Goal: Information Seeking & Learning: Learn about a topic

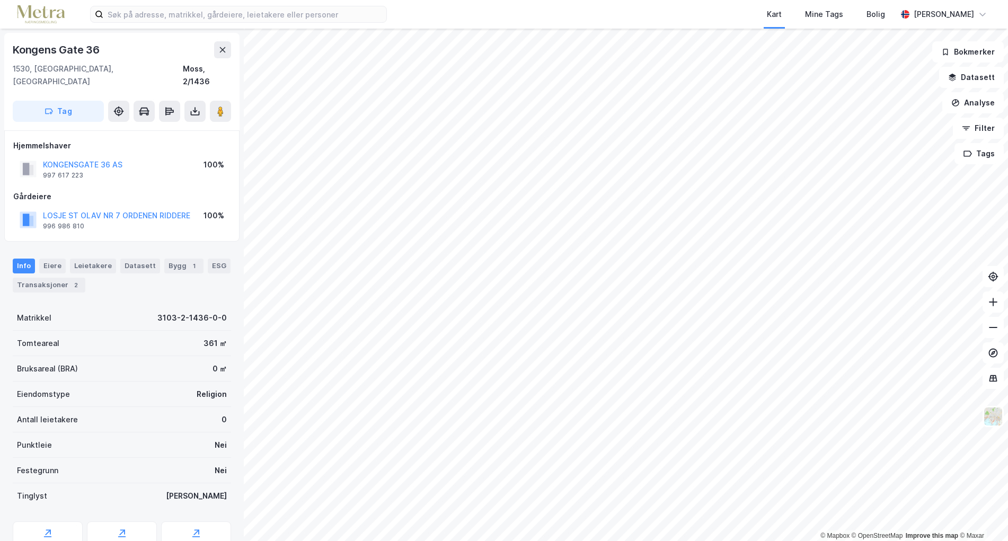
scroll to position [1, 0]
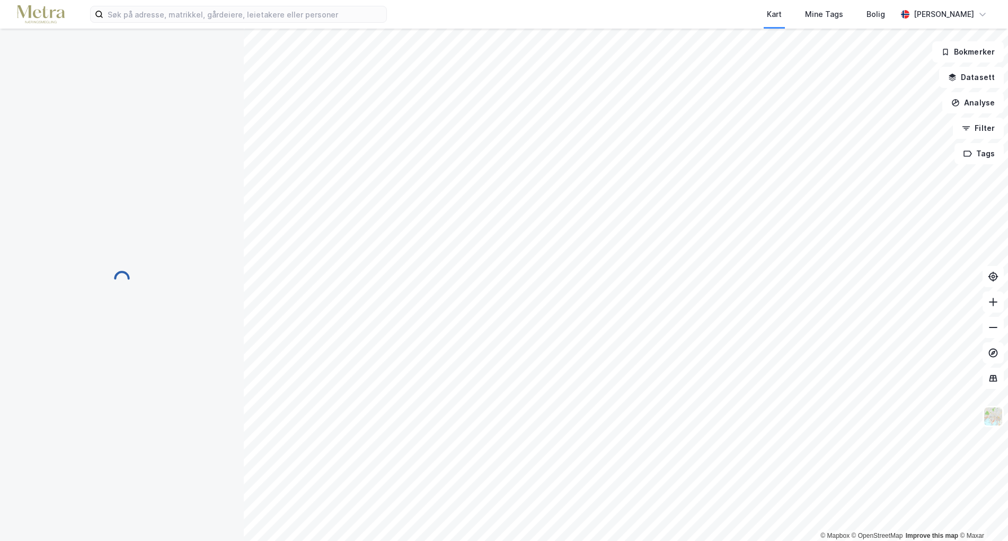
scroll to position [1, 0]
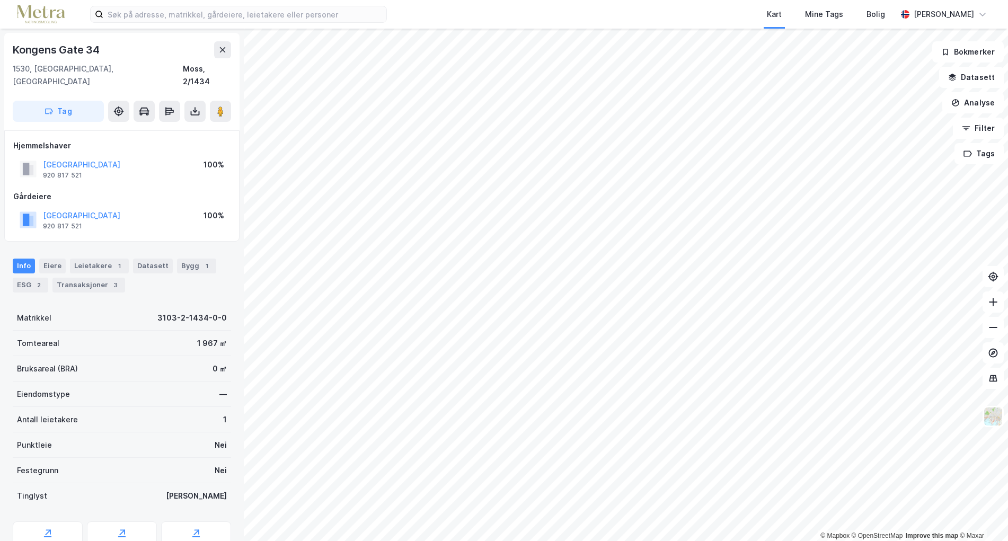
scroll to position [1, 0]
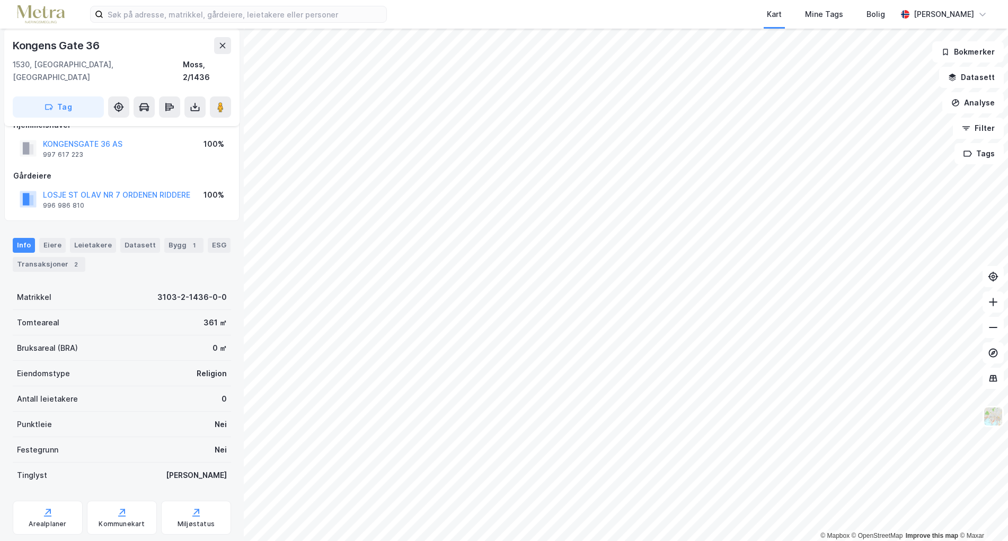
scroll to position [36, 0]
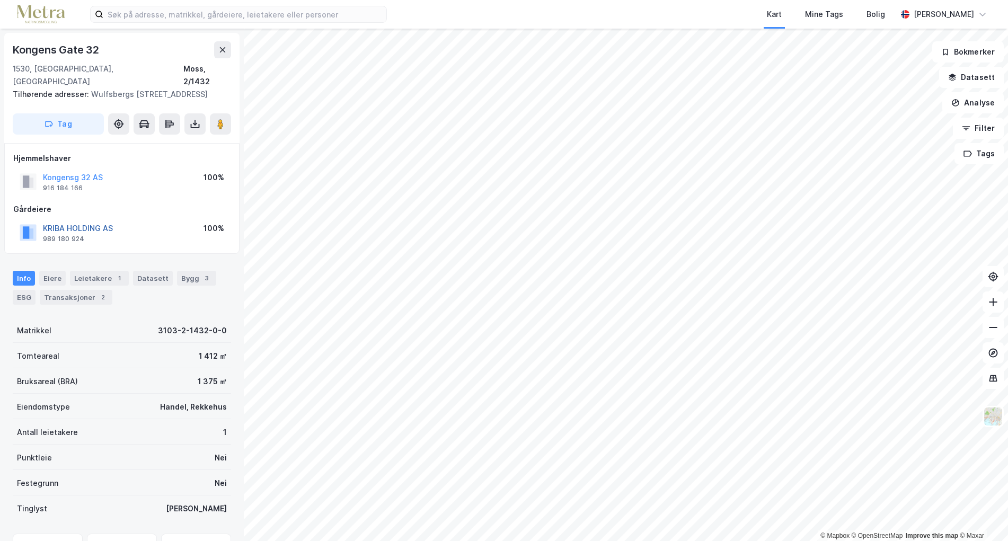
click at [0, 0] on button "KRIBA HOLDING AS" at bounding box center [0, 0] width 0 height 0
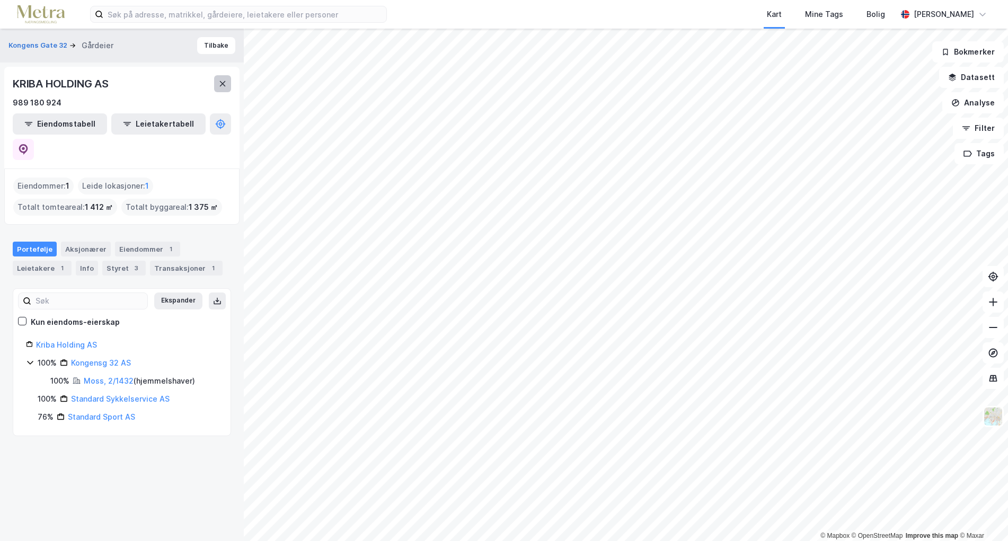
click at [222, 84] on icon at bounding box center [223, 83] width 6 height 5
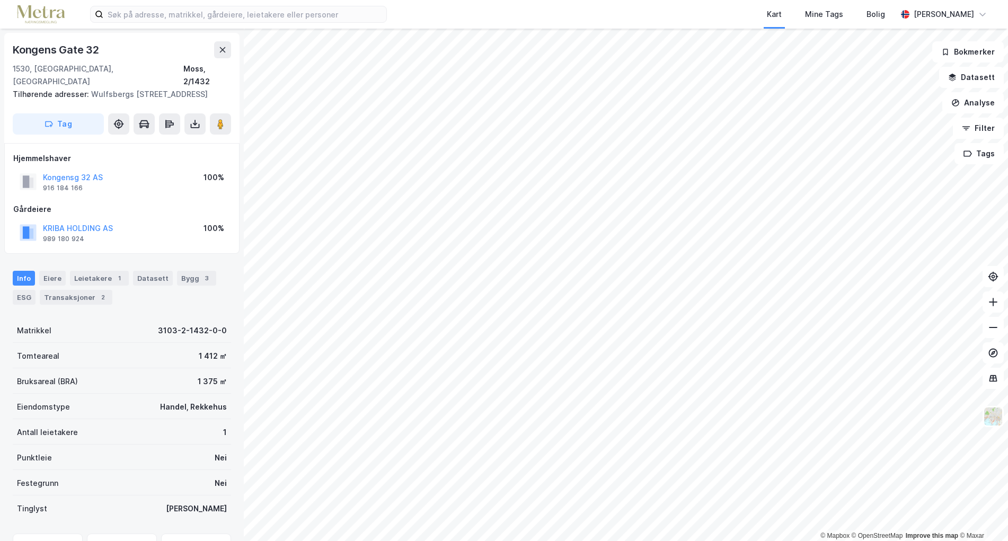
scroll to position [1, 0]
click at [0, 0] on button "KRIBA HOLDING AS" at bounding box center [0, 0] width 0 height 0
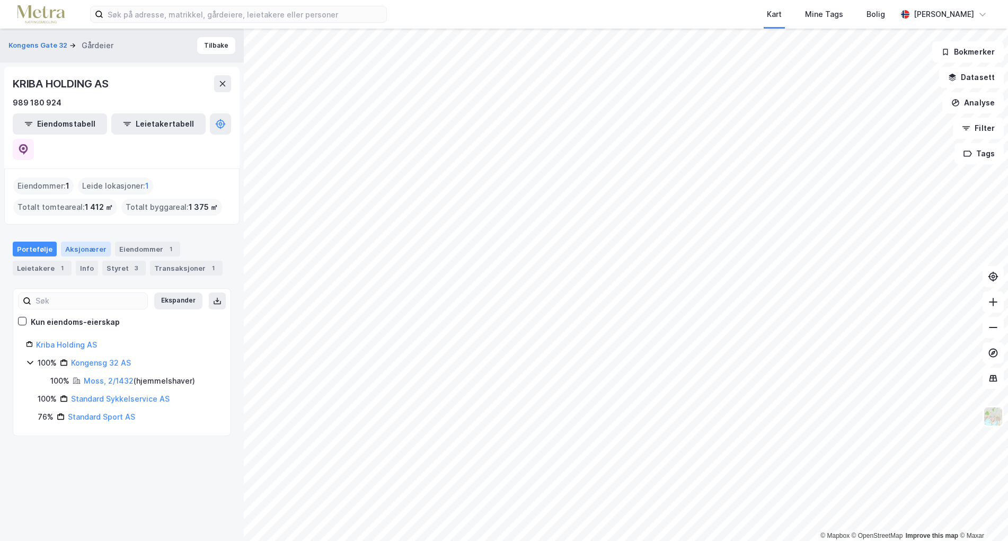
click at [95, 242] on div "Aksjonærer" at bounding box center [86, 249] width 50 height 15
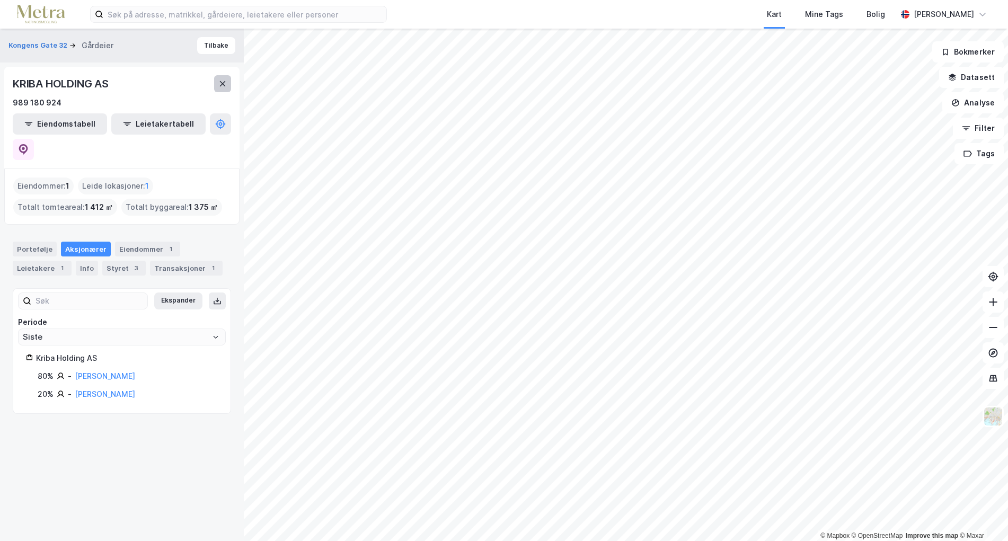
click at [222, 81] on icon at bounding box center [222, 84] width 8 height 8
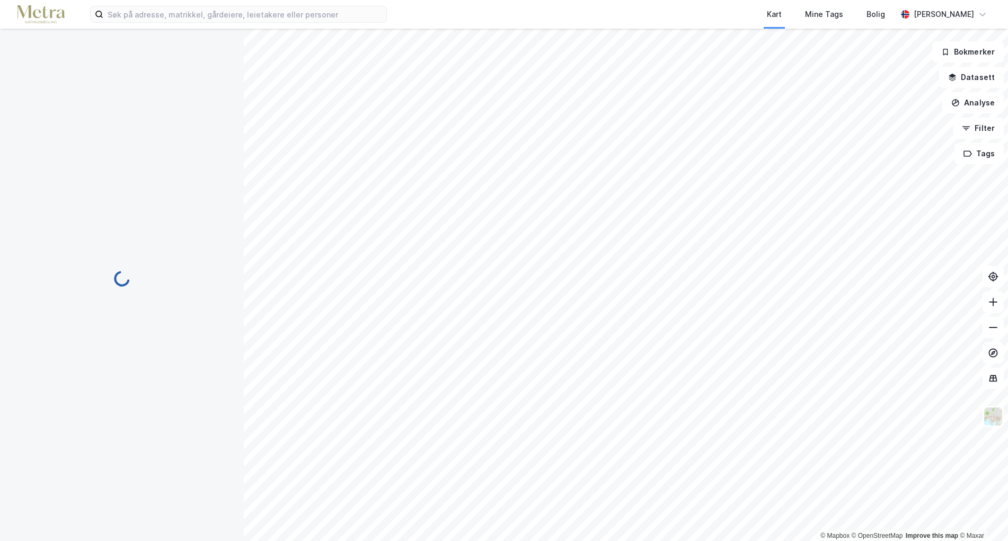
scroll to position [1, 0]
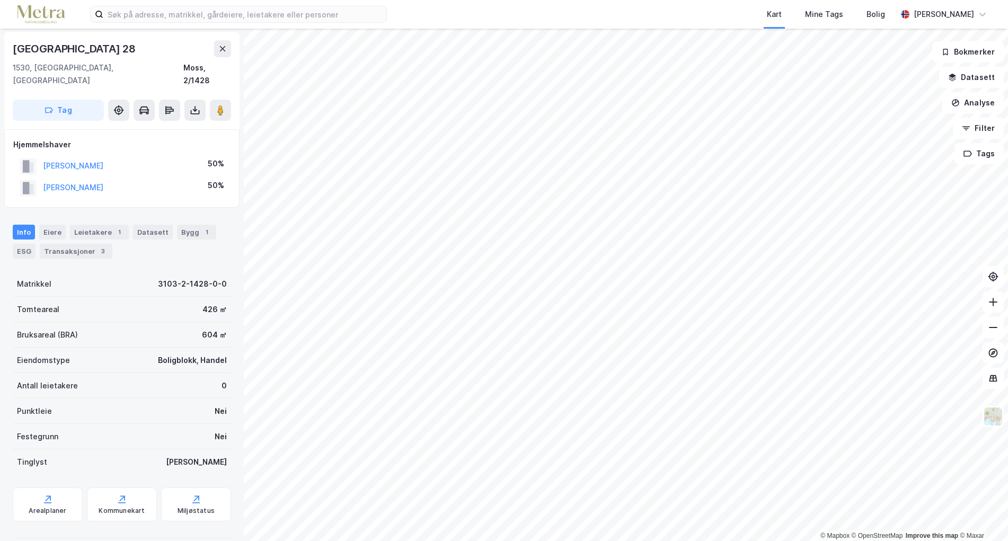
scroll to position [1, 0]
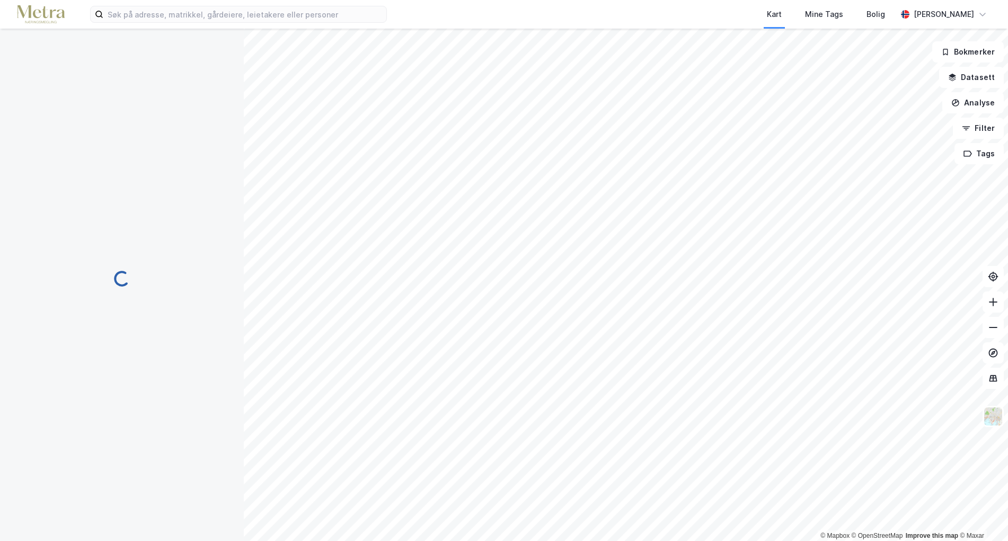
scroll to position [1, 0]
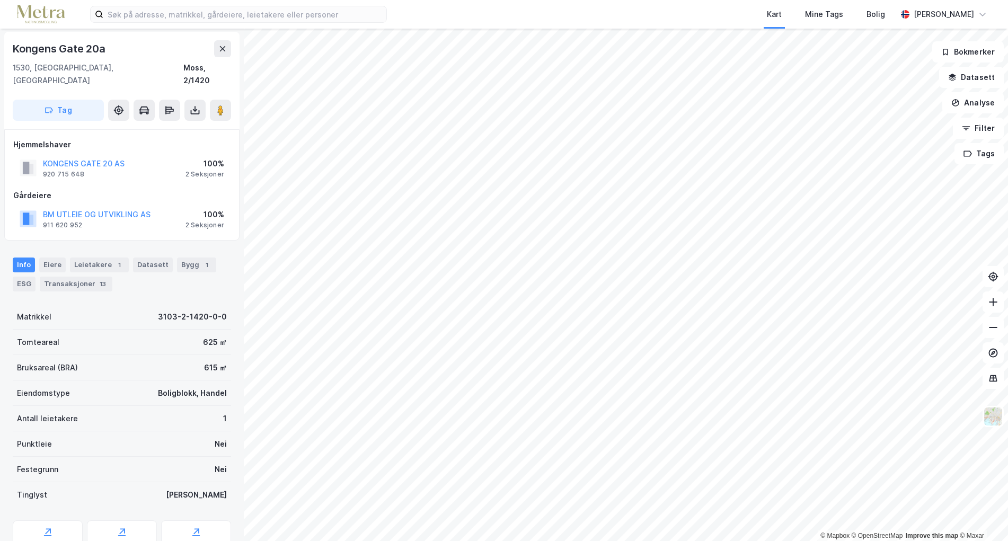
scroll to position [1, 0]
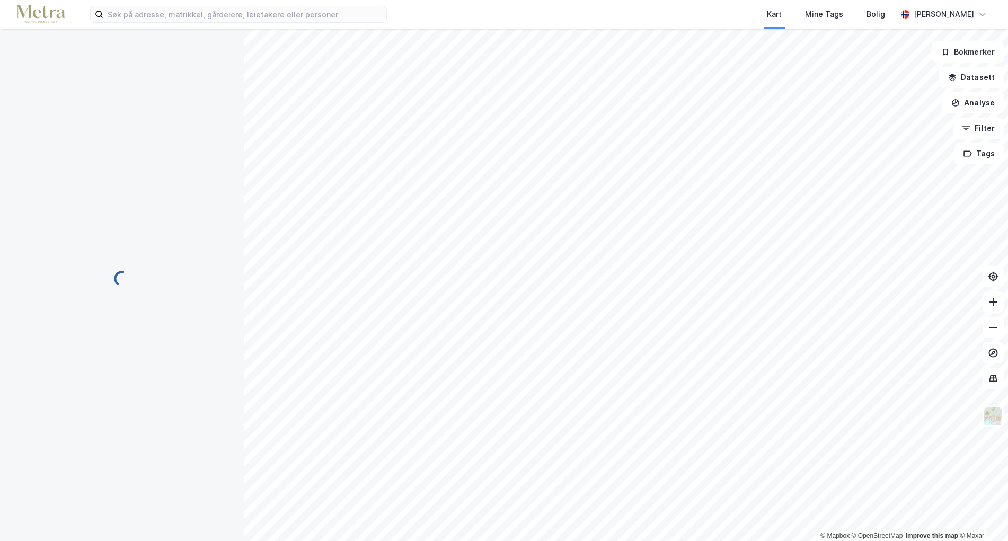
scroll to position [1, 0]
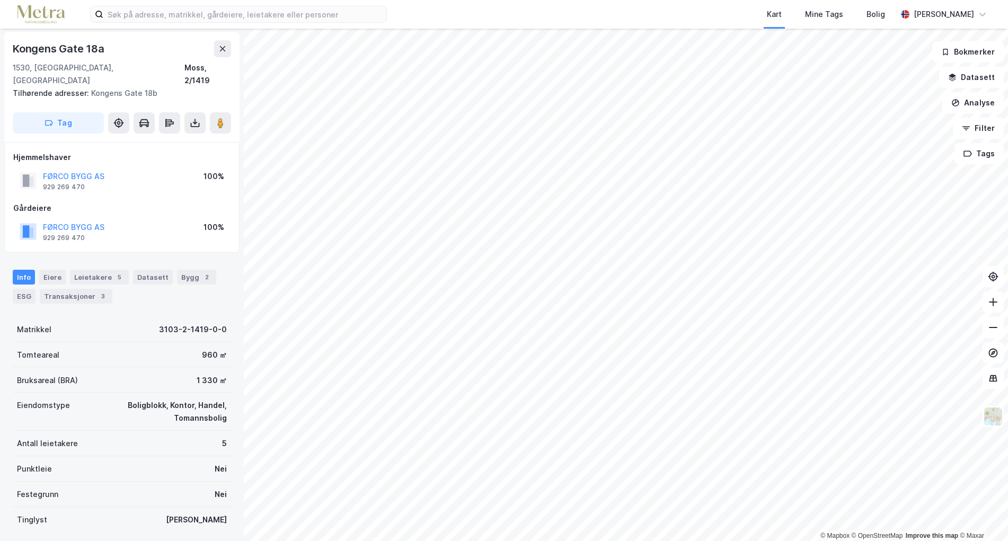
scroll to position [1, 0]
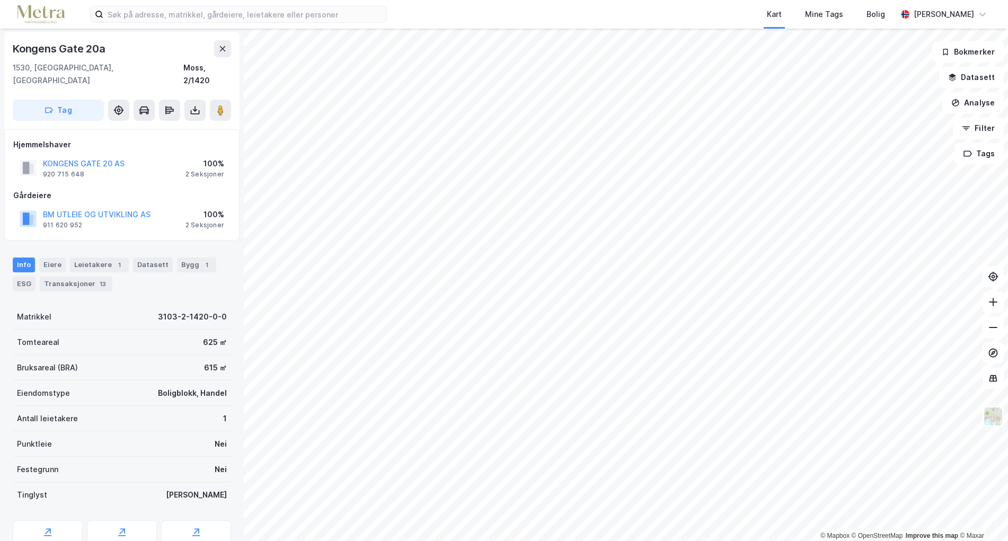
scroll to position [1, 0]
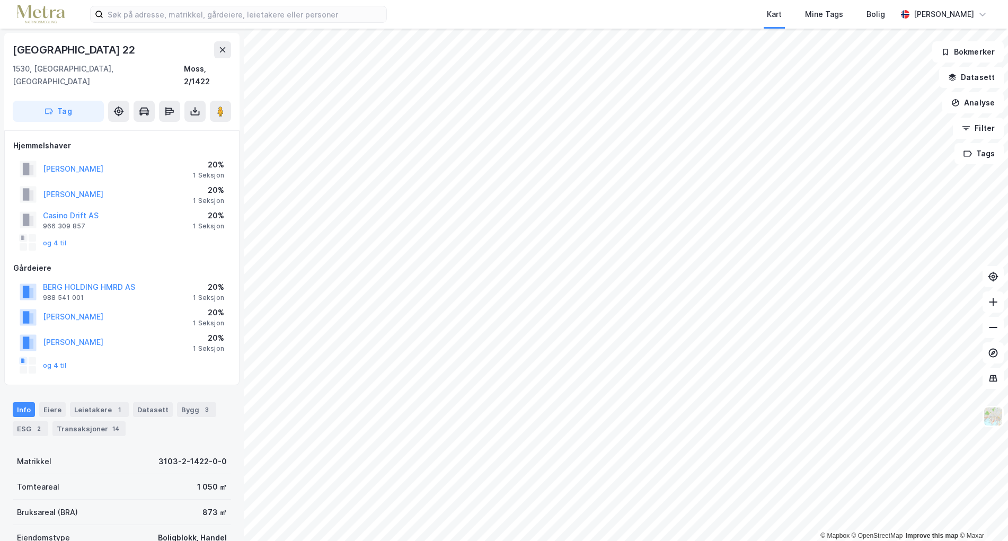
scroll to position [1, 0]
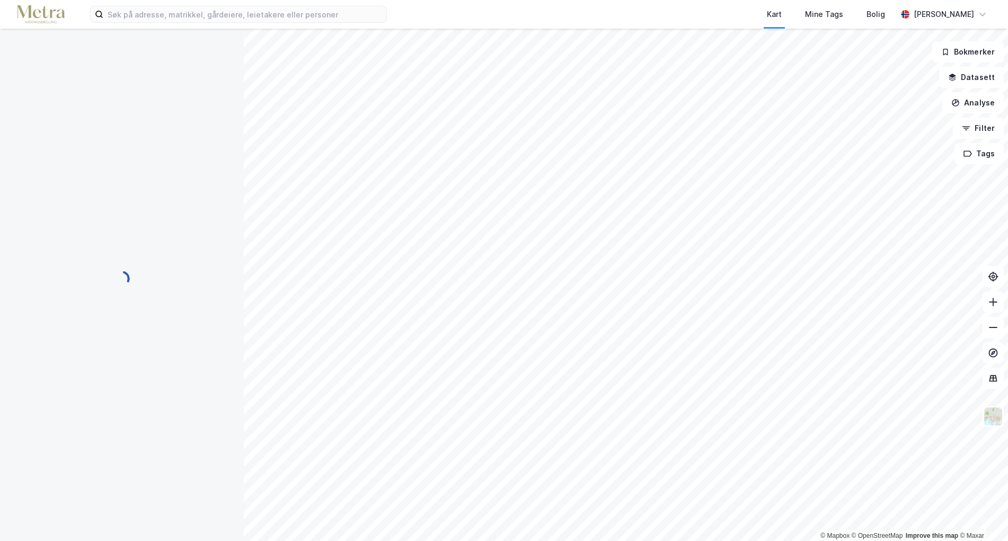
scroll to position [1, 0]
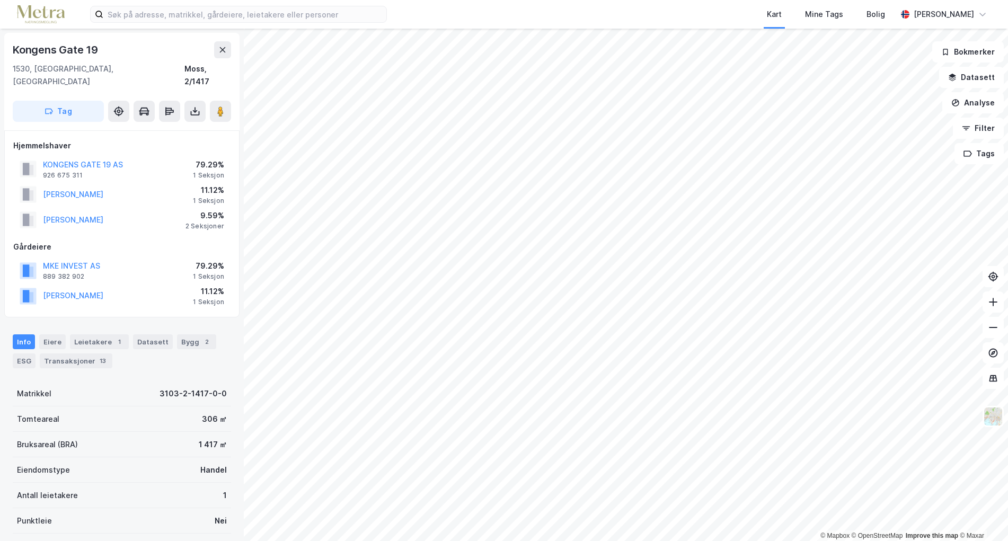
scroll to position [1, 0]
click at [217, 48] on button at bounding box center [222, 48] width 17 height 17
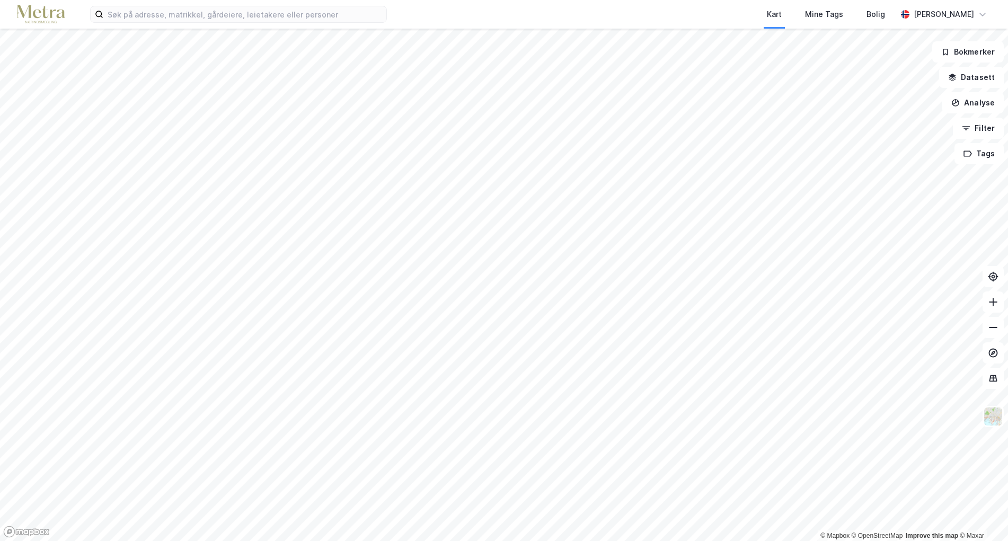
click at [220, 0] on html "Kart Mine Tags Bolig [PERSON_NAME] © Mapbox © OpenStreetMap Improve this map © …" at bounding box center [504, 270] width 1008 height 541
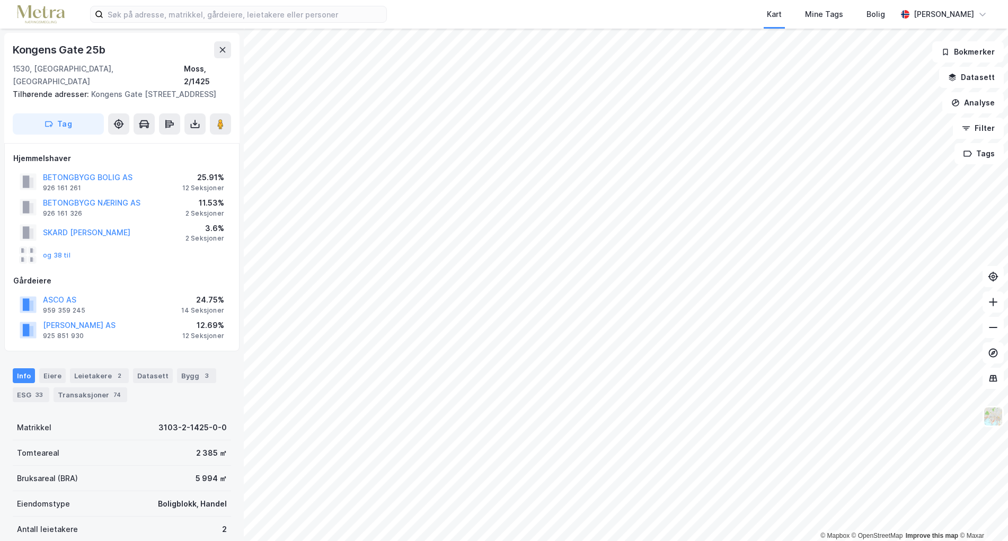
scroll to position [1, 0]
click at [219, 51] on icon at bounding box center [222, 49] width 8 height 8
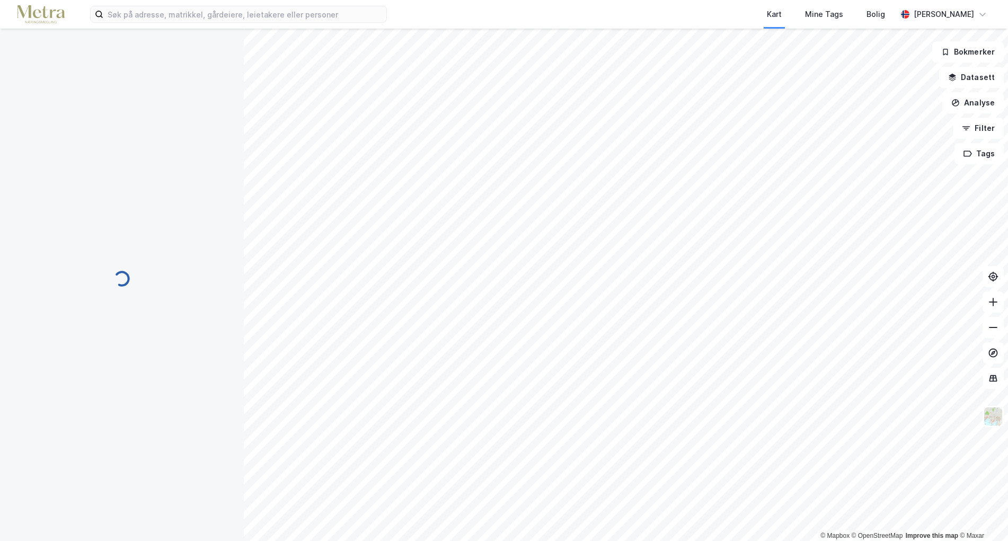
scroll to position [1, 0]
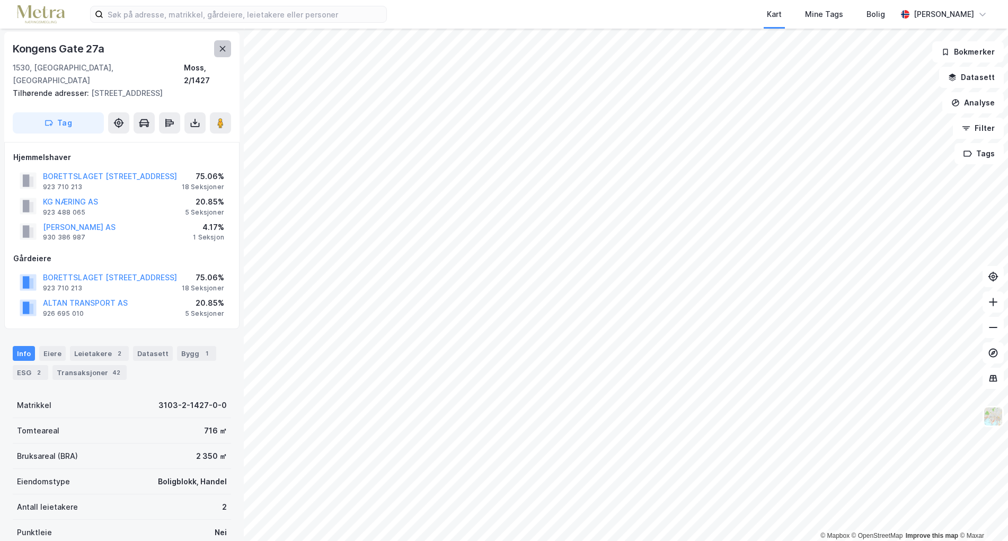
click at [222, 51] on icon at bounding box center [222, 49] width 8 height 8
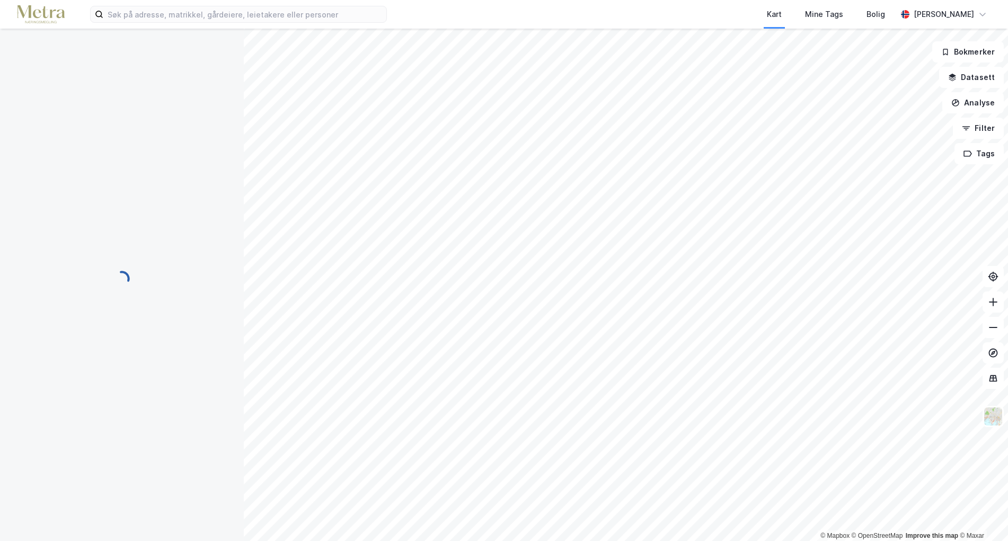
scroll to position [1, 0]
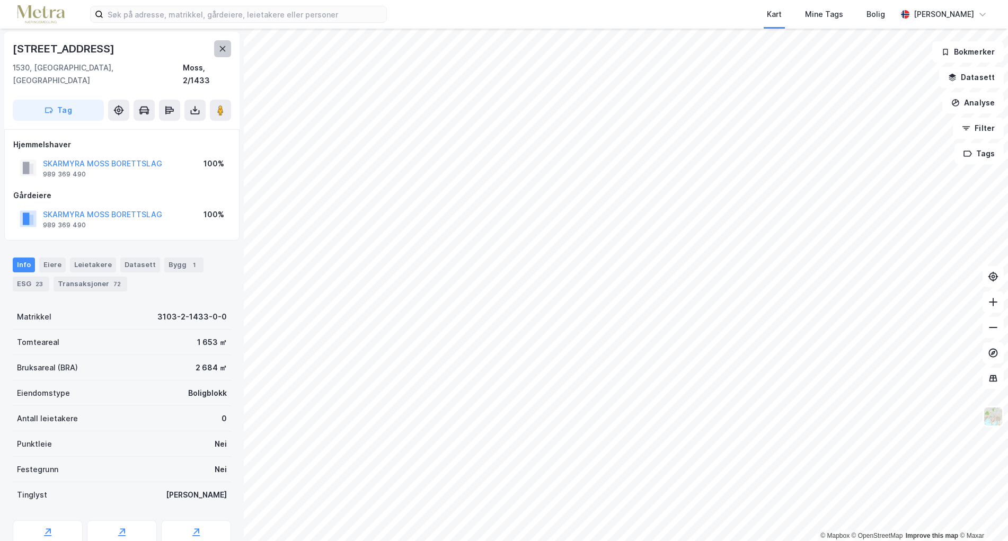
click at [223, 49] on icon at bounding box center [223, 48] width 6 height 5
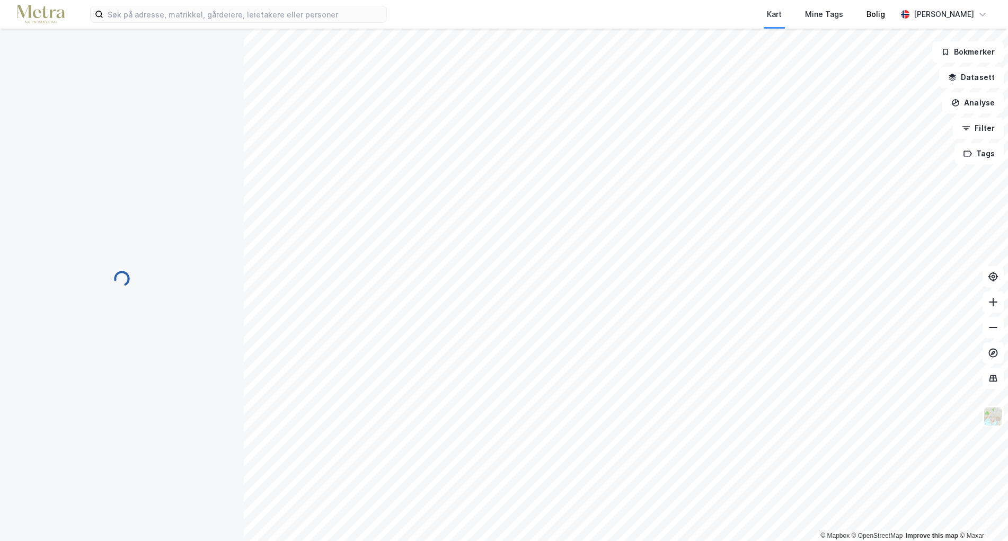
scroll to position [1, 0]
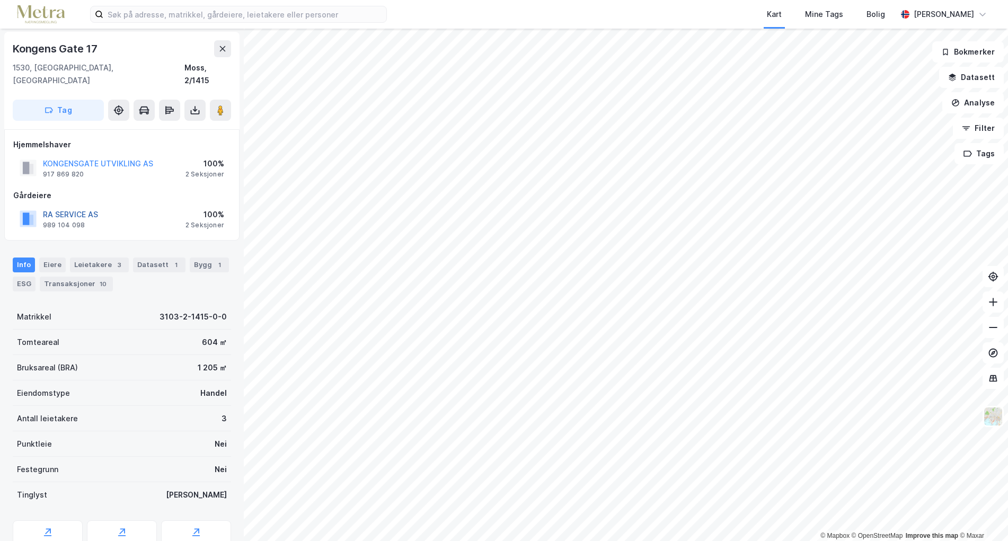
click at [0, 0] on button "RA SERVICE AS" at bounding box center [0, 0] width 0 height 0
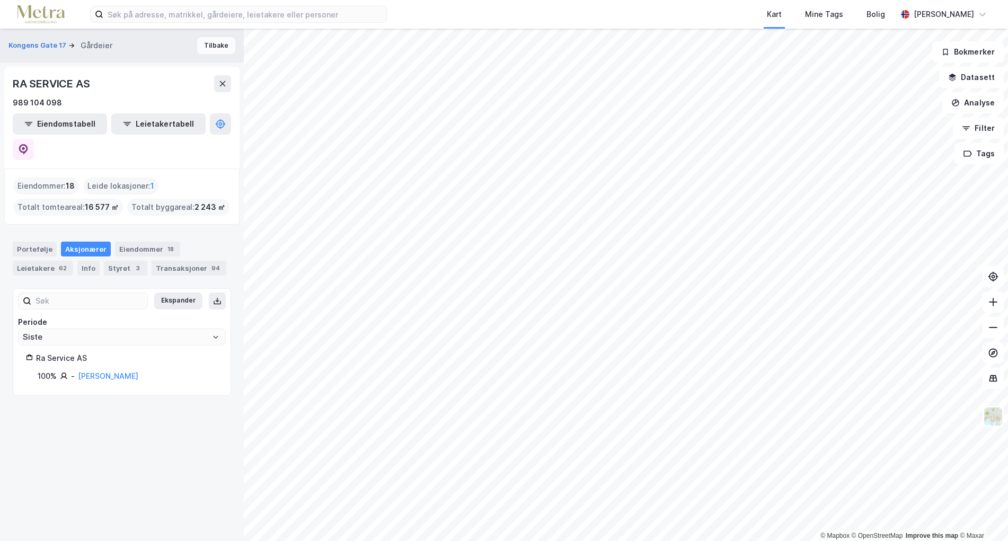
click at [202, 47] on button "Tilbake" at bounding box center [216, 45] width 38 height 17
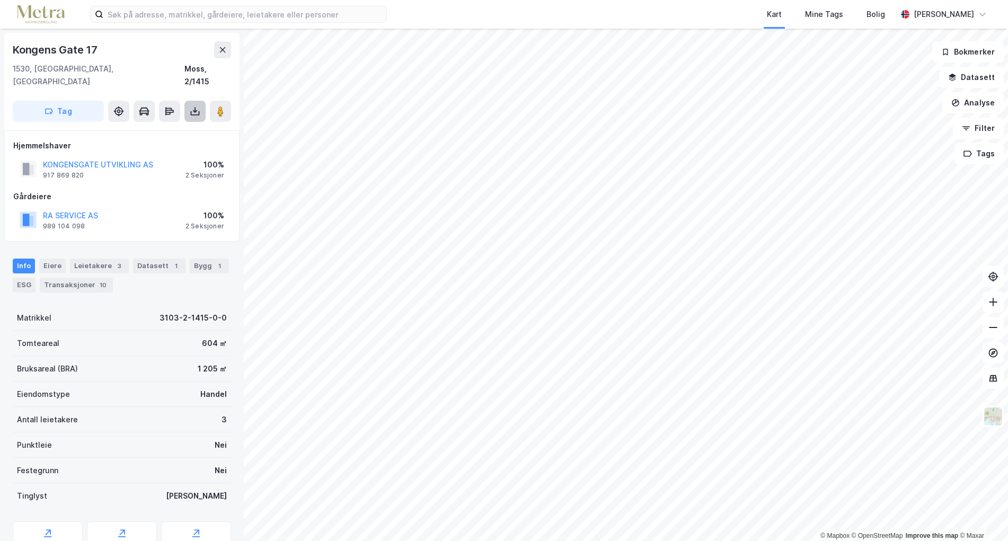
scroll to position [1, 0]
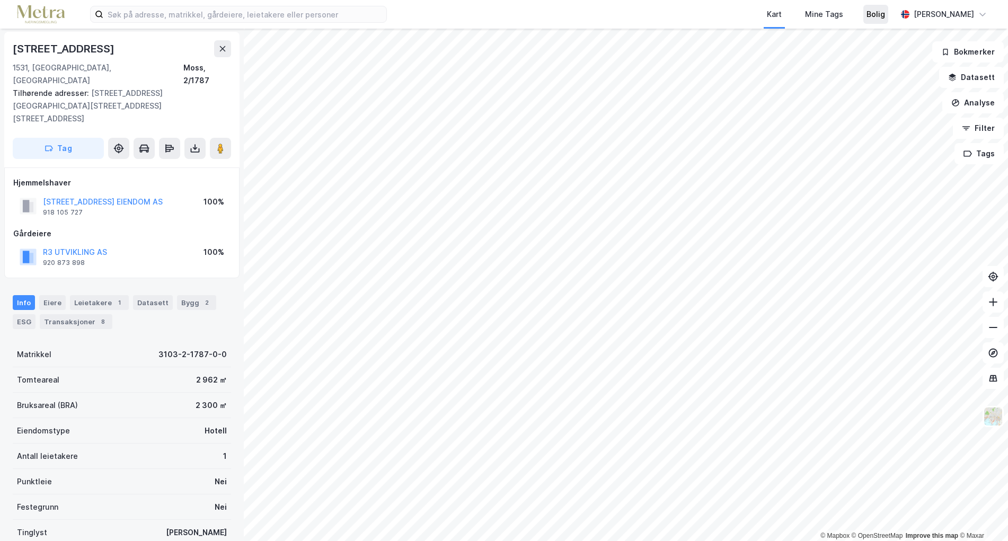
scroll to position [1, 0]
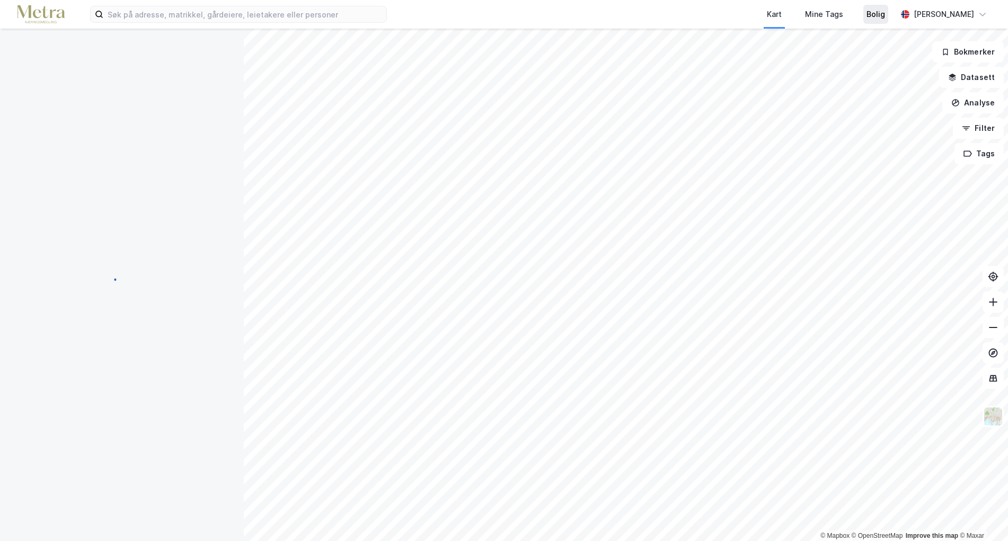
scroll to position [1, 0]
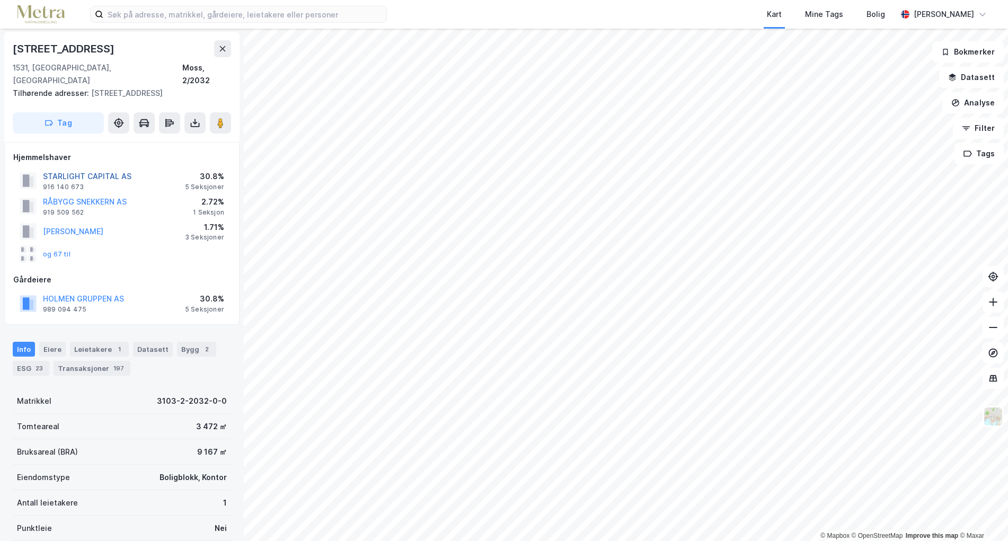
click at [0, 0] on button "STARLIGHT CAPITAL AS" at bounding box center [0, 0] width 0 height 0
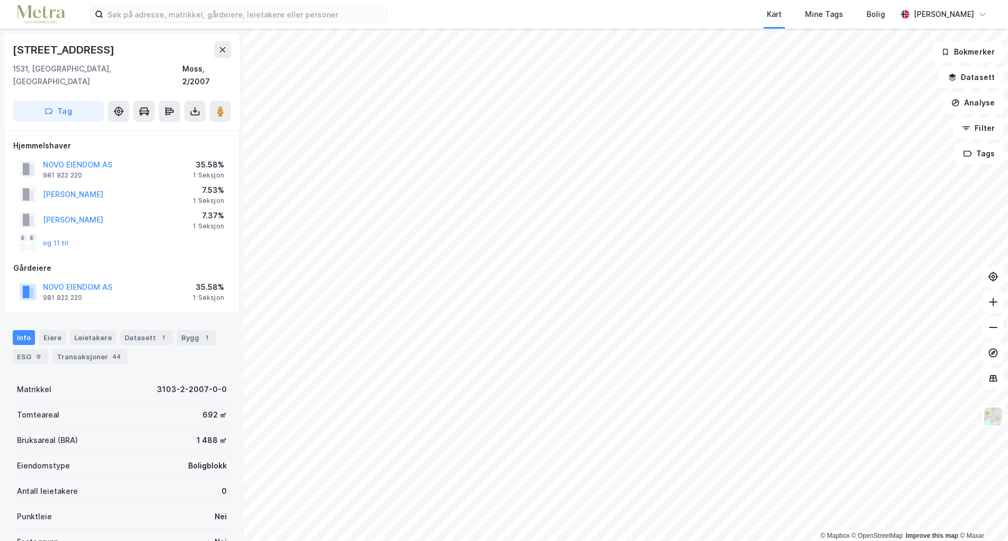
scroll to position [1, 0]
click at [0, 0] on button "NOVO EIENDOM AS" at bounding box center [0, 0] width 0 height 0
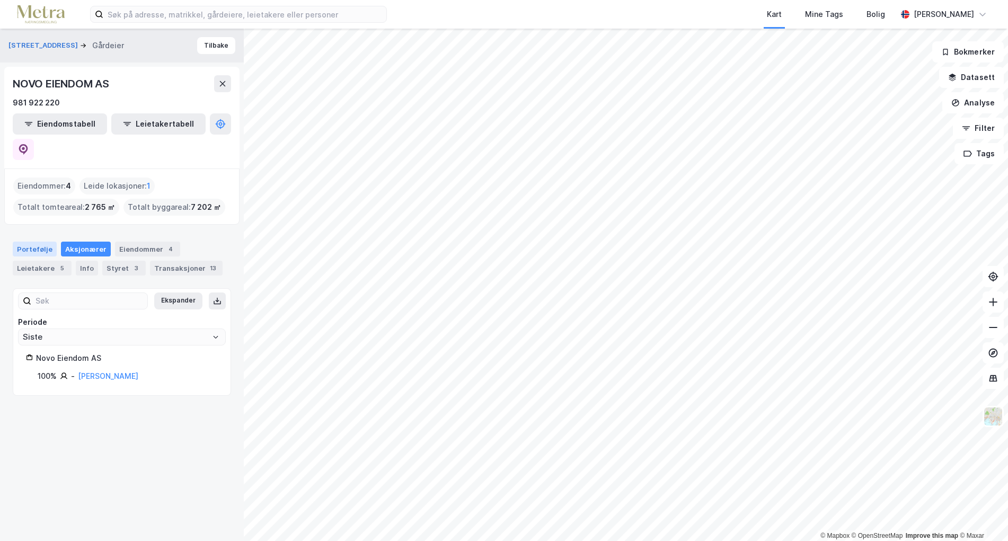
click at [41, 242] on div "Portefølje" at bounding box center [35, 249] width 44 height 15
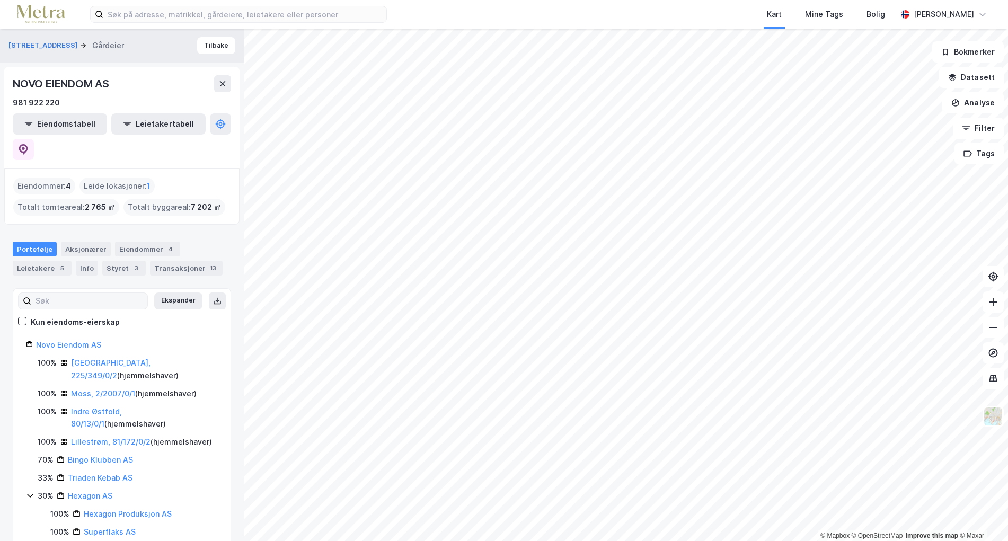
scroll to position [3, 0]
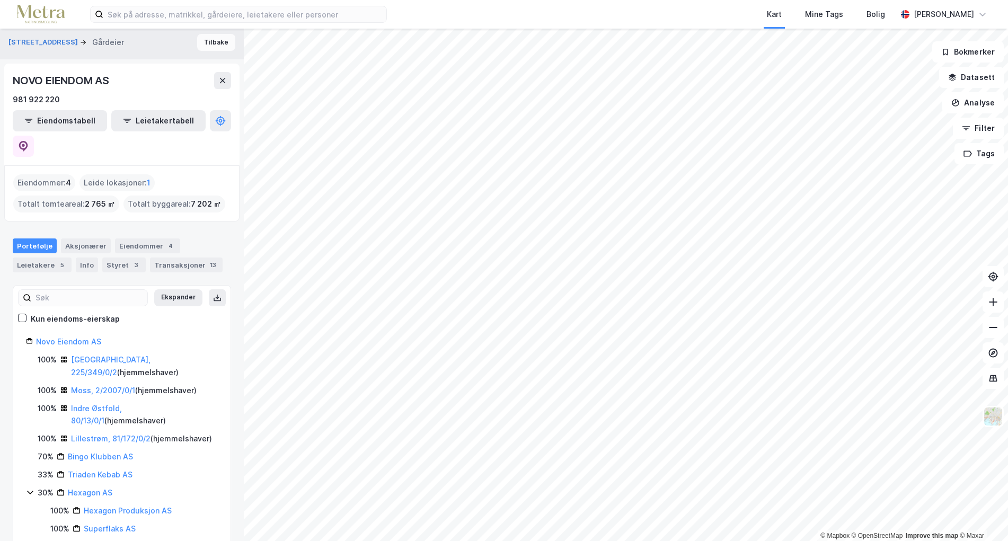
click at [204, 45] on button "Tilbake" at bounding box center [216, 42] width 38 height 17
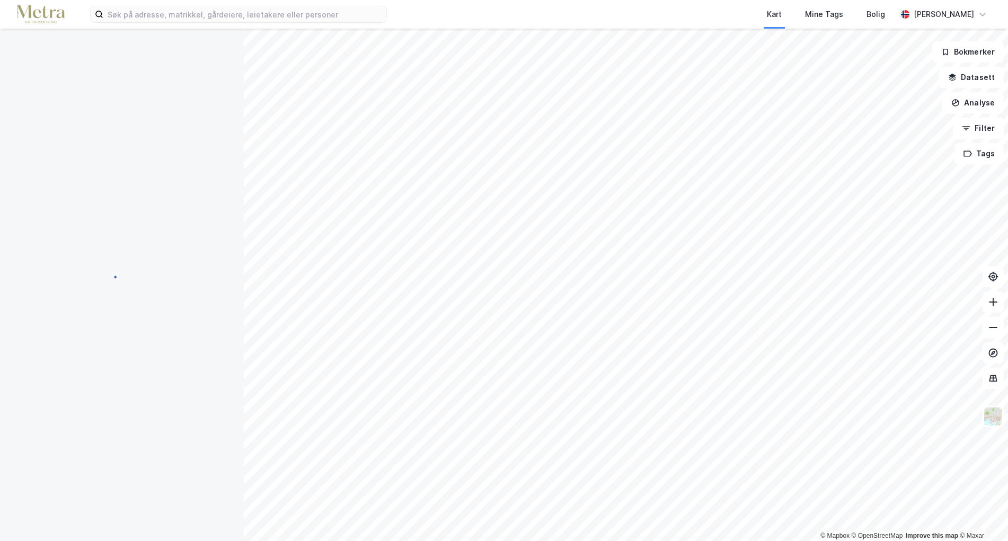
scroll to position [1, 0]
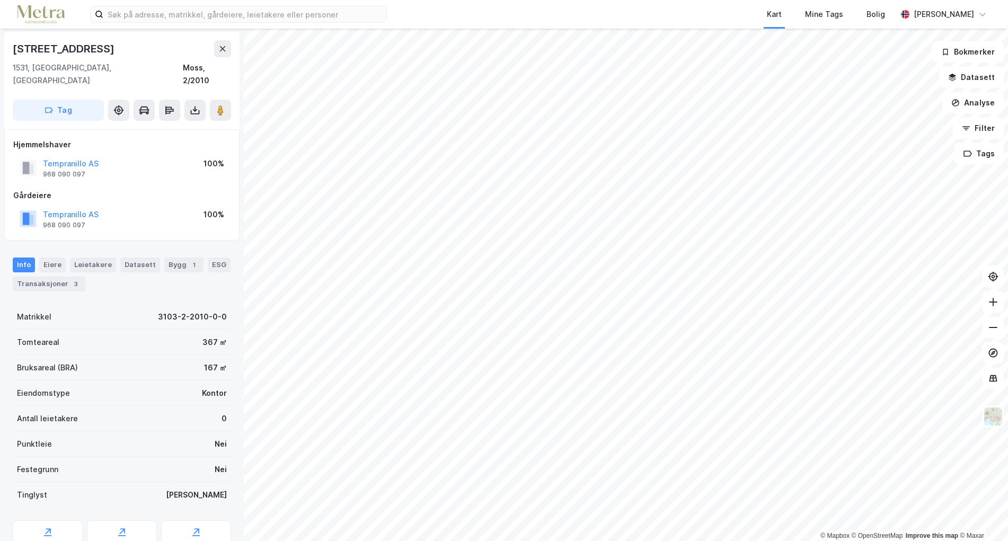
scroll to position [1, 0]
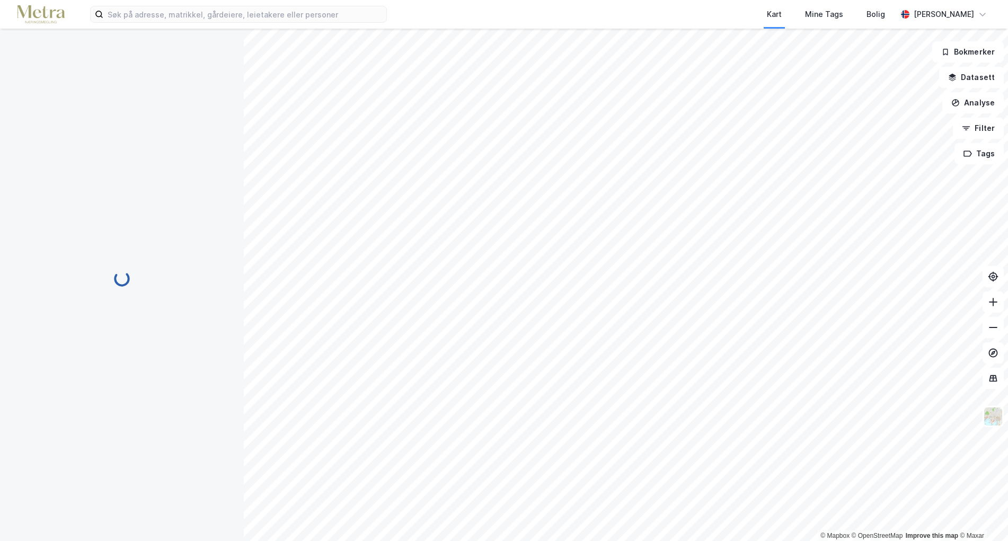
scroll to position [1, 0]
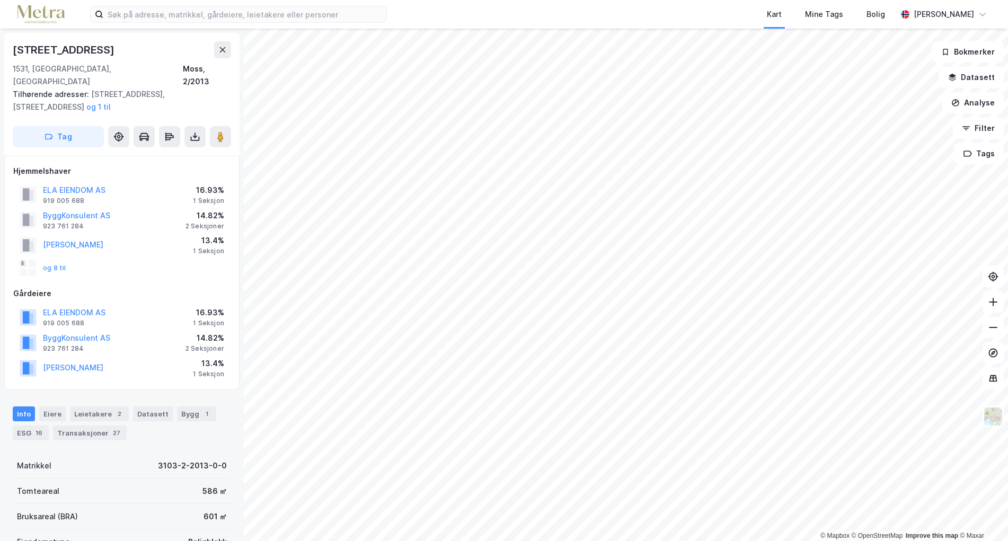
scroll to position [1, 0]
click at [0, 0] on button "ELA EIENDOM AS" at bounding box center [0, 0] width 0 height 0
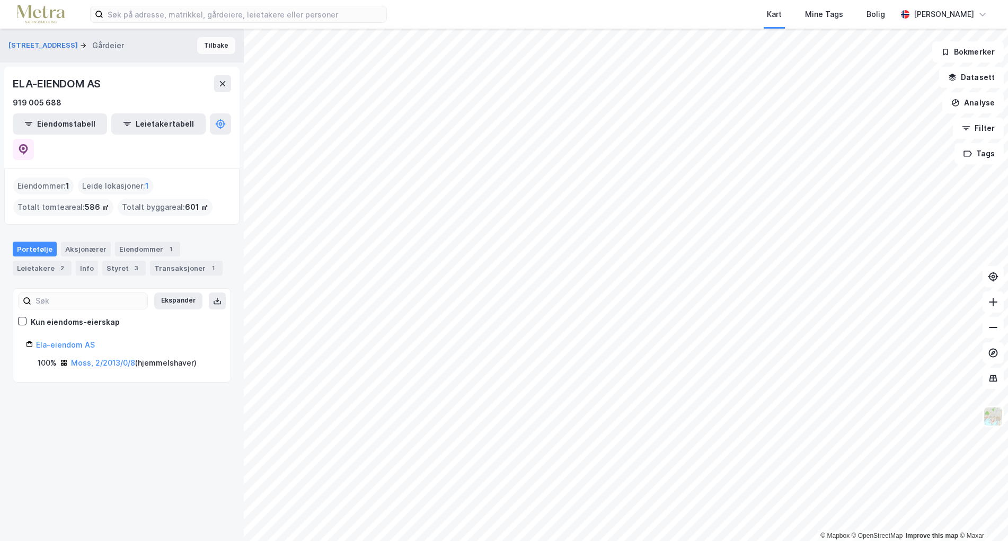
click at [215, 49] on button "Tilbake" at bounding box center [216, 45] width 38 height 17
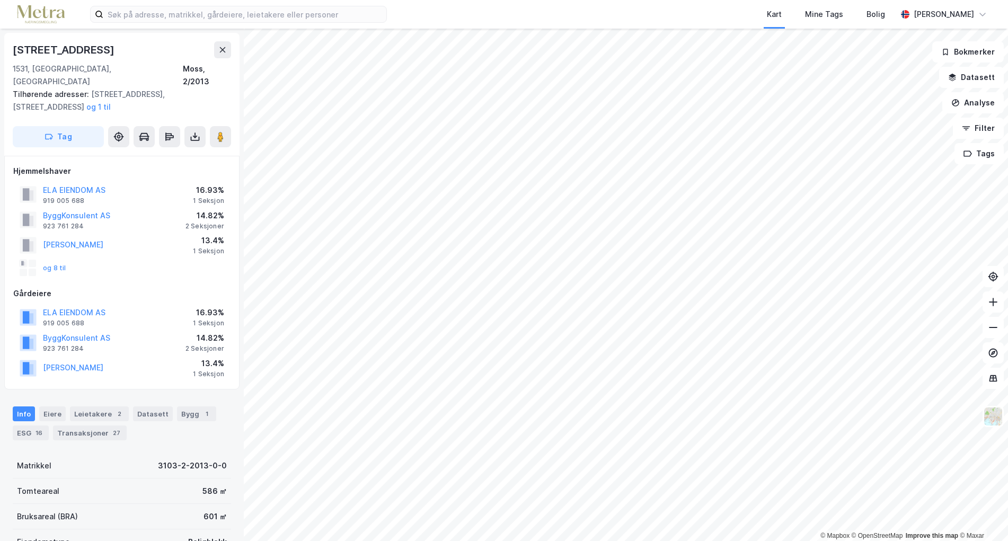
scroll to position [1, 0]
click at [57, 259] on div "og 8 til" at bounding box center [43, 267] width 47 height 17
click at [0, 0] on button "og 8 til" at bounding box center [0, 0] width 0 height 0
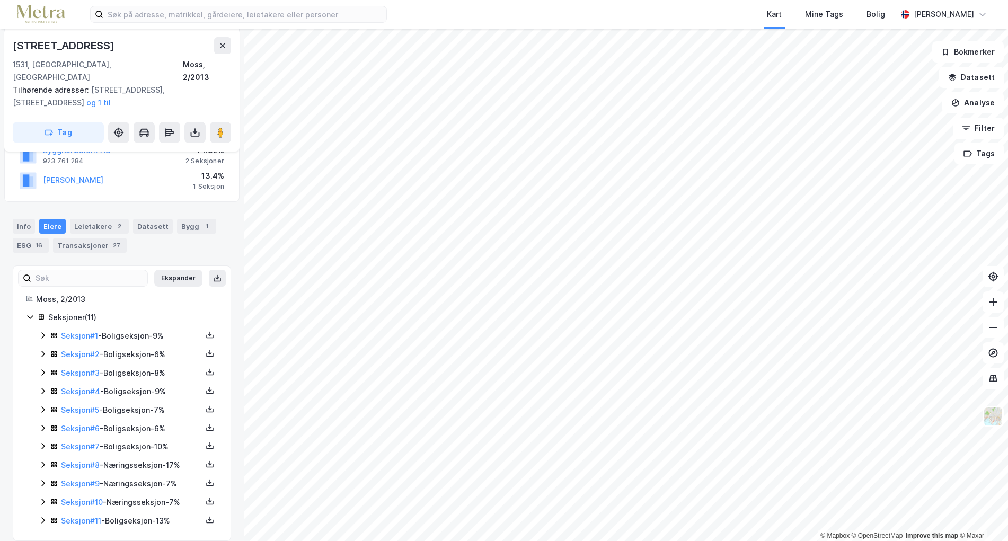
click at [41, 461] on icon at bounding box center [43, 465] width 8 height 8
click at [45, 481] on icon at bounding box center [42, 484] width 3 height 6
click at [45, 482] on icon at bounding box center [43, 484] width 6 height 4
click at [41, 498] on icon at bounding box center [43, 502] width 8 height 8
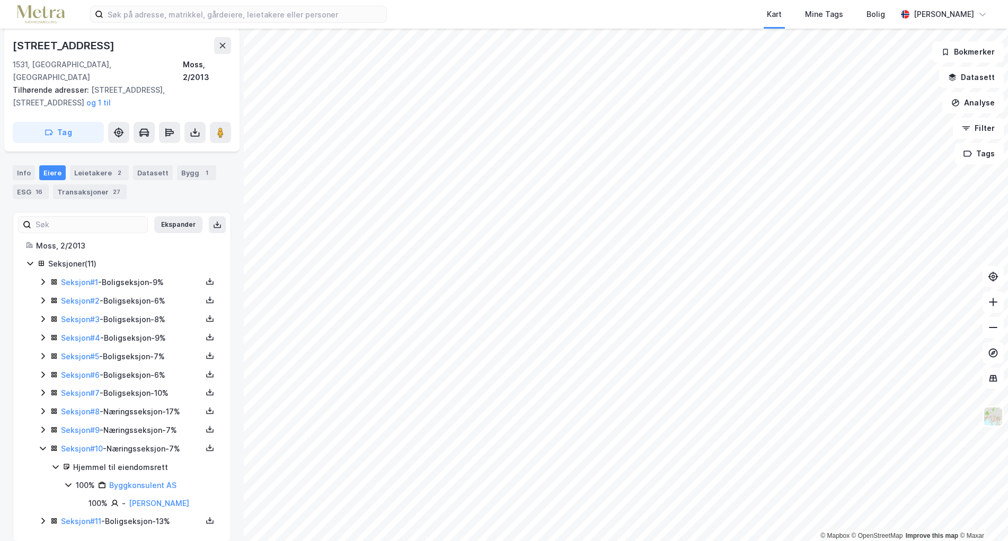
scroll to position [242, 0]
click at [52, 462] on icon at bounding box center [55, 466] width 8 height 8
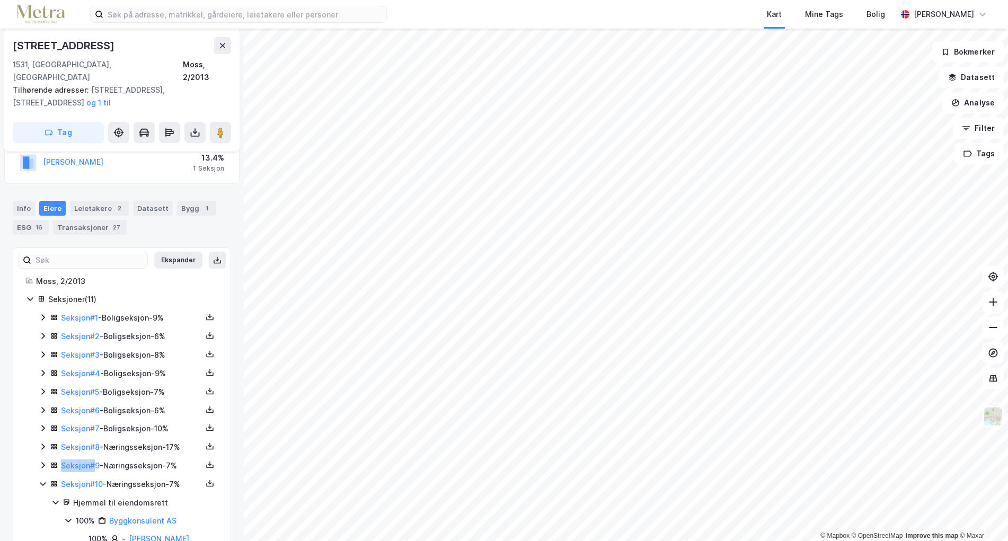
click at [52, 466] on icon at bounding box center [52, 467] width 3 height 3
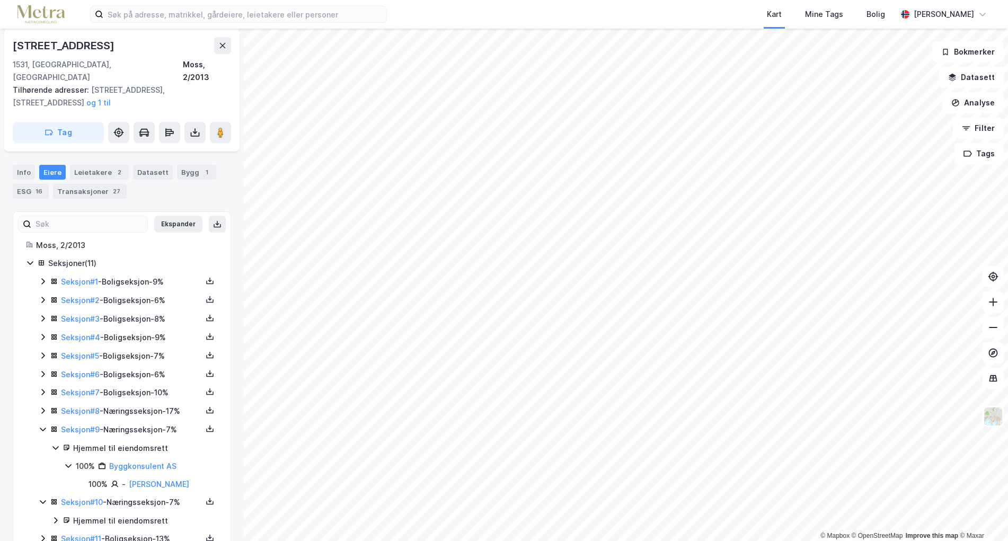
click at [58, 444] on icon at bounding box center [55, 448] width 8 height 8
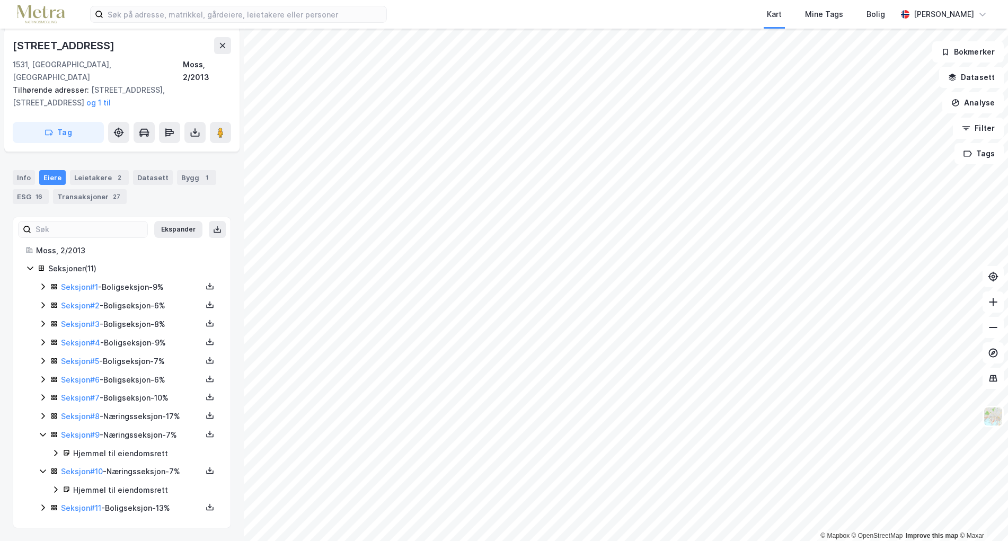
scroll to position [224, 0]
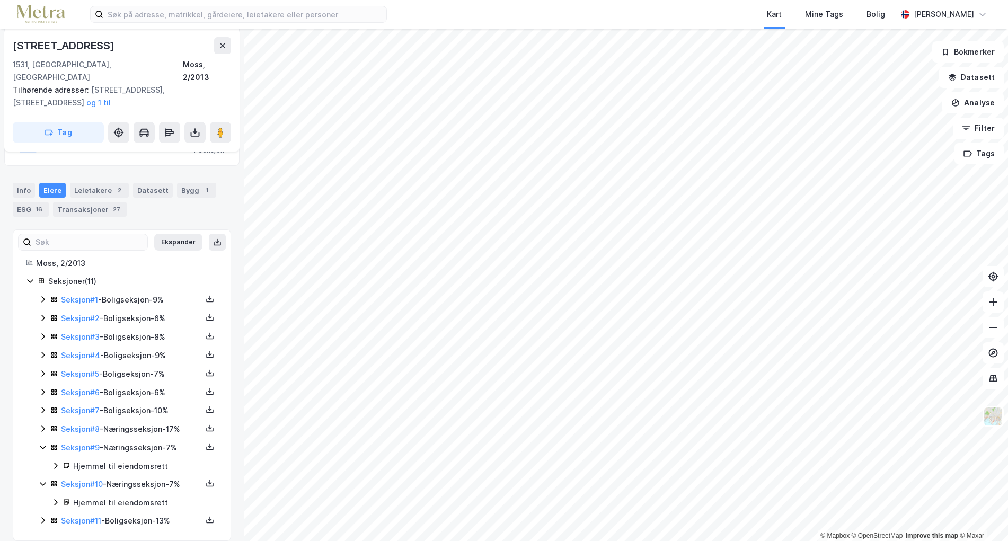
click at [45, 482] on icon at bounding box center [43, 484] width 6 height 4
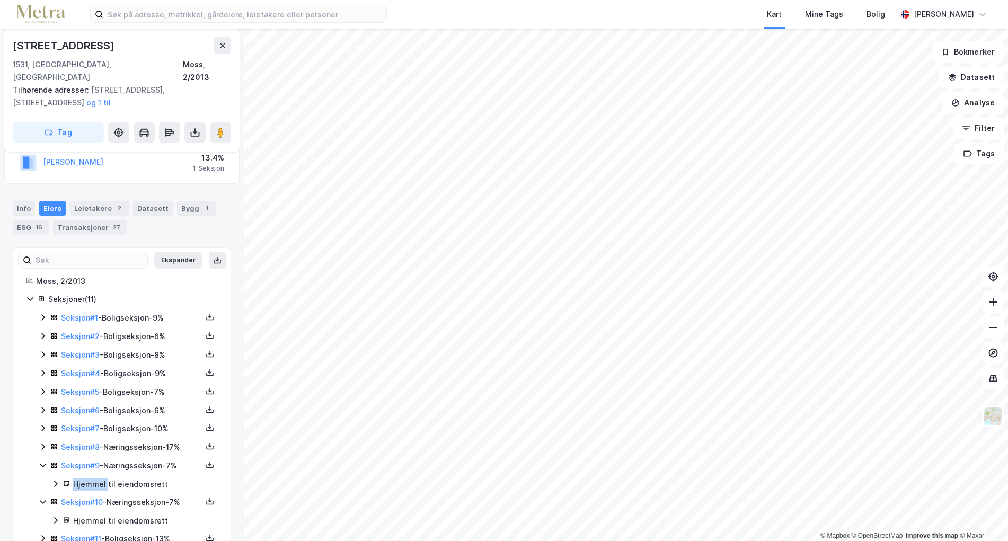
click at [45, 471] on div "Seksjon # 9 - Næringsseksjon - 7% Hjemmel til eiendomsrett" at bounding box center [128, 475] width 179 height 31
click at [44, 461] on icon at bounding box center [43, 465] width 8 height 8
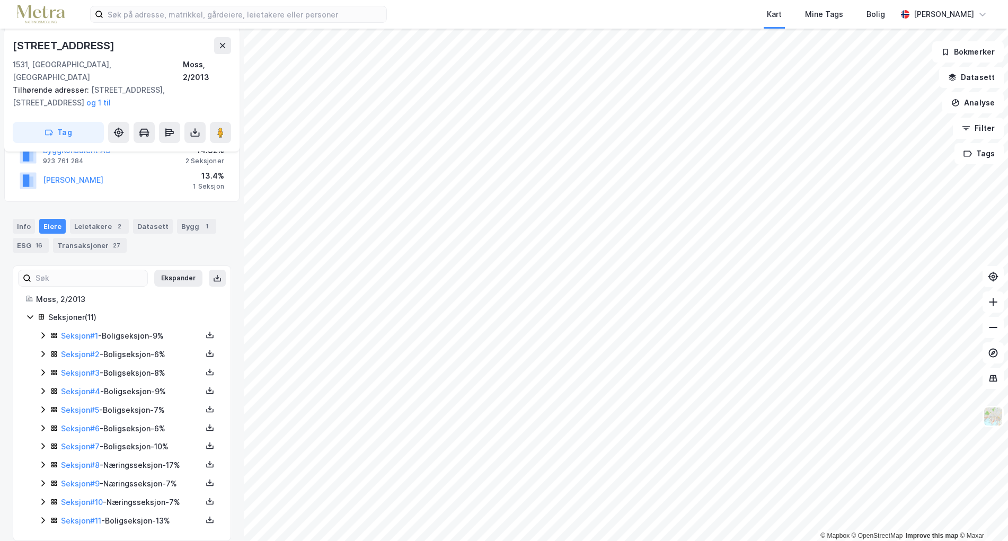
click at [44, 516] on icon at bounding box center [43, 520] width 8 height 8
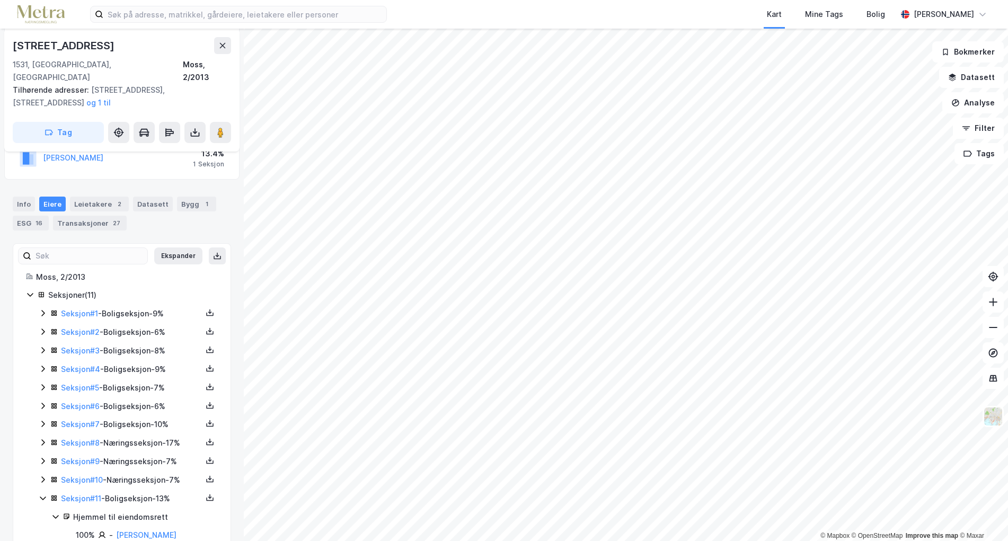
scroll to position [224, 0]
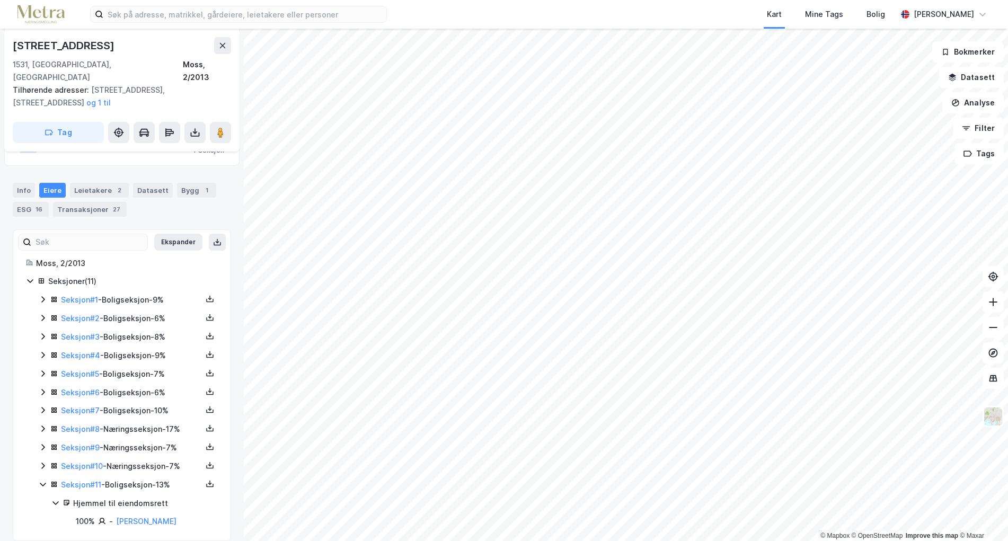
click at [39, 480] on icon at bounding box center [43, 484] width 8 height 8
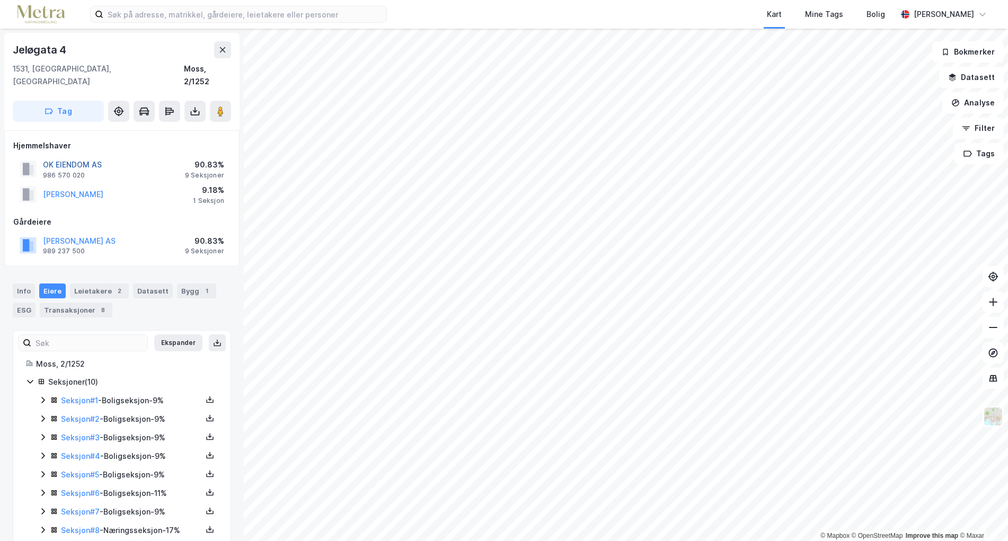
click at [0, 0] on button "OK EIENDOM AS" at bounding box center [0, 0] width 0 height 0
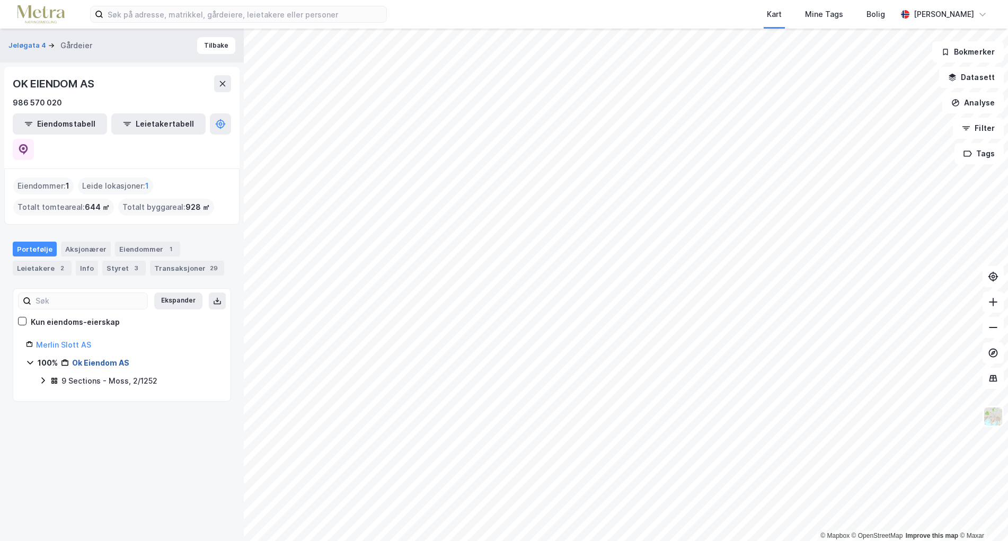
click at [80, 358] on link "Ok Eiendom AS" at bounding box center [100, 362] width 57 height 9
click at [77, 242] on div "Aksjonærer" at bounding box center [86, 249] width 50 height 15
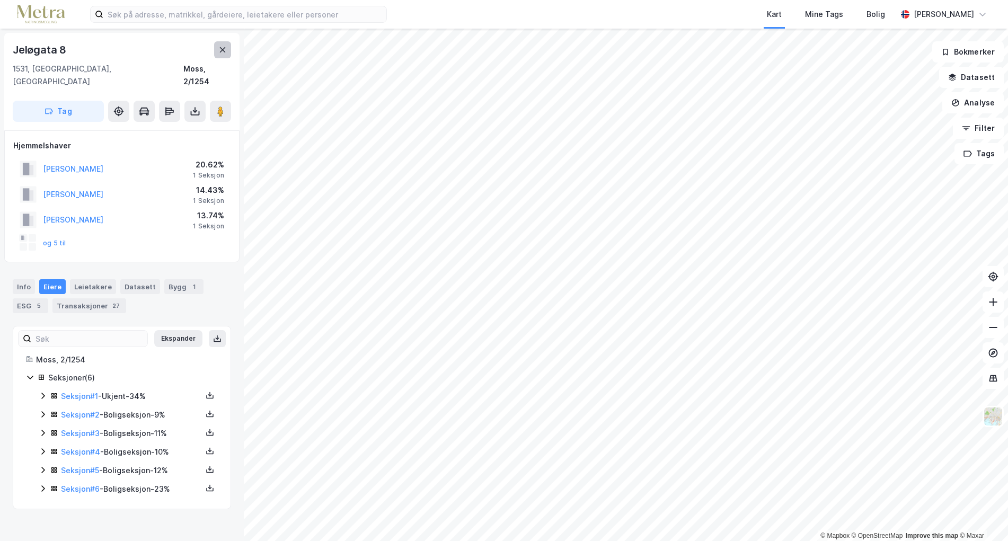
click at [226, 50] on icon at bounding box center [222, 50] width 8 height 8
